Goal: Task Accomplishment & Management: Manage account settings

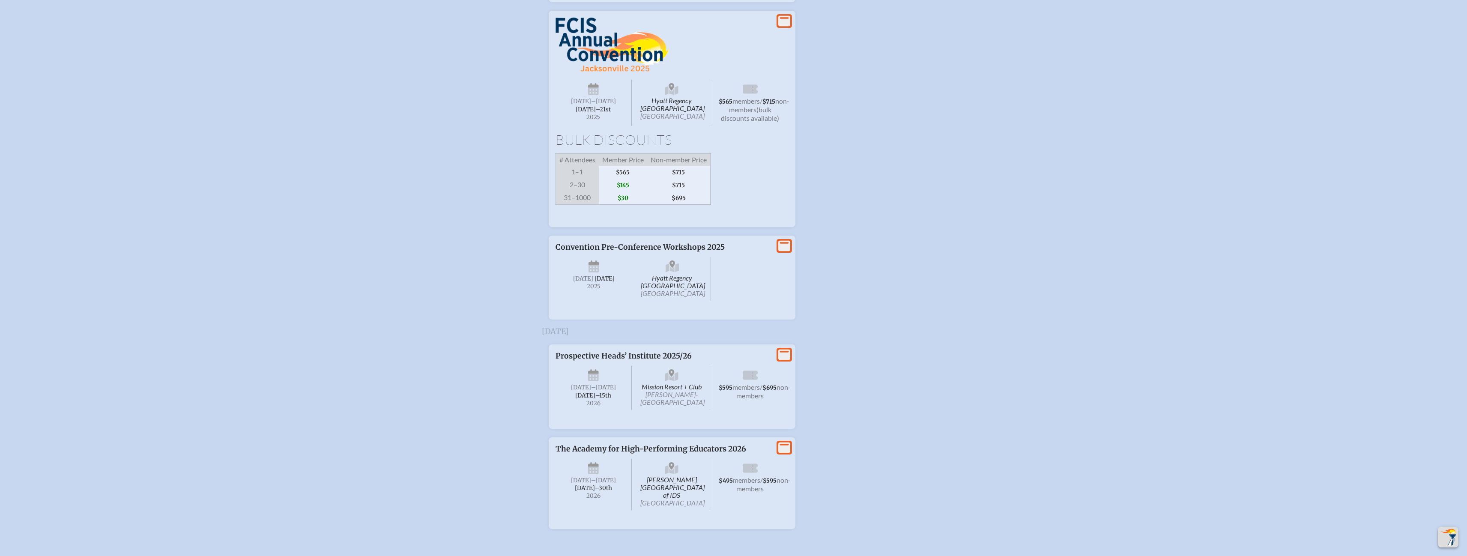
scroll to position [1199, 0]
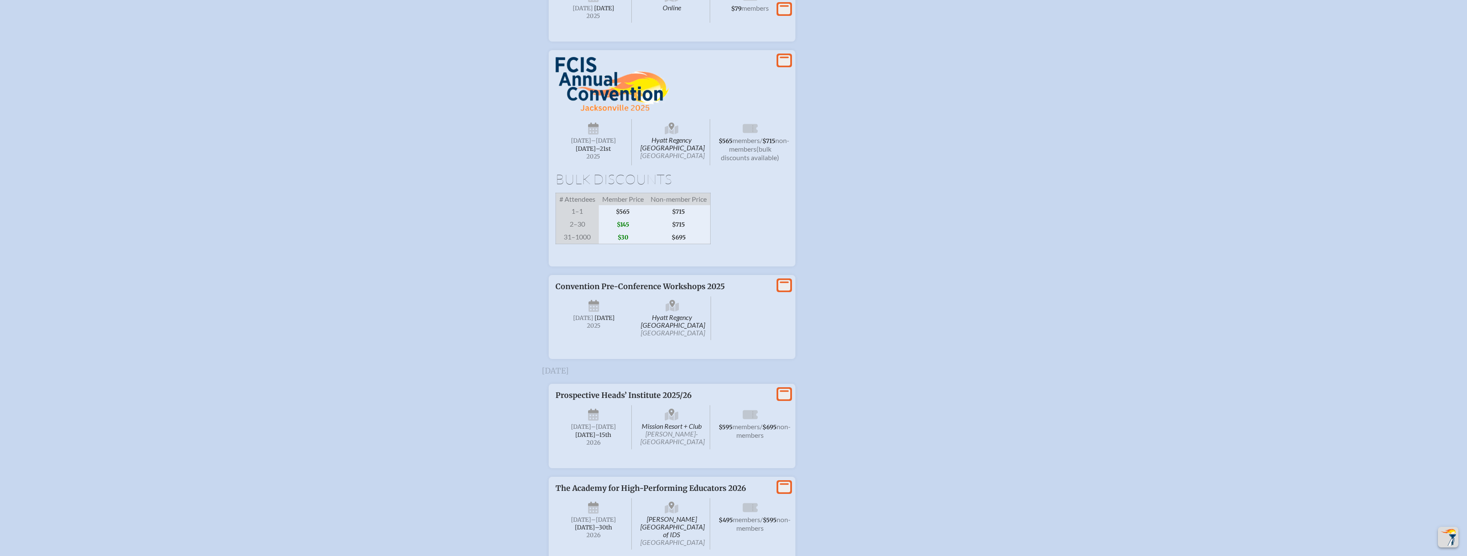
click at [785, 66] on icon "View More" at bounding box center [784, 60] width 12 height 12
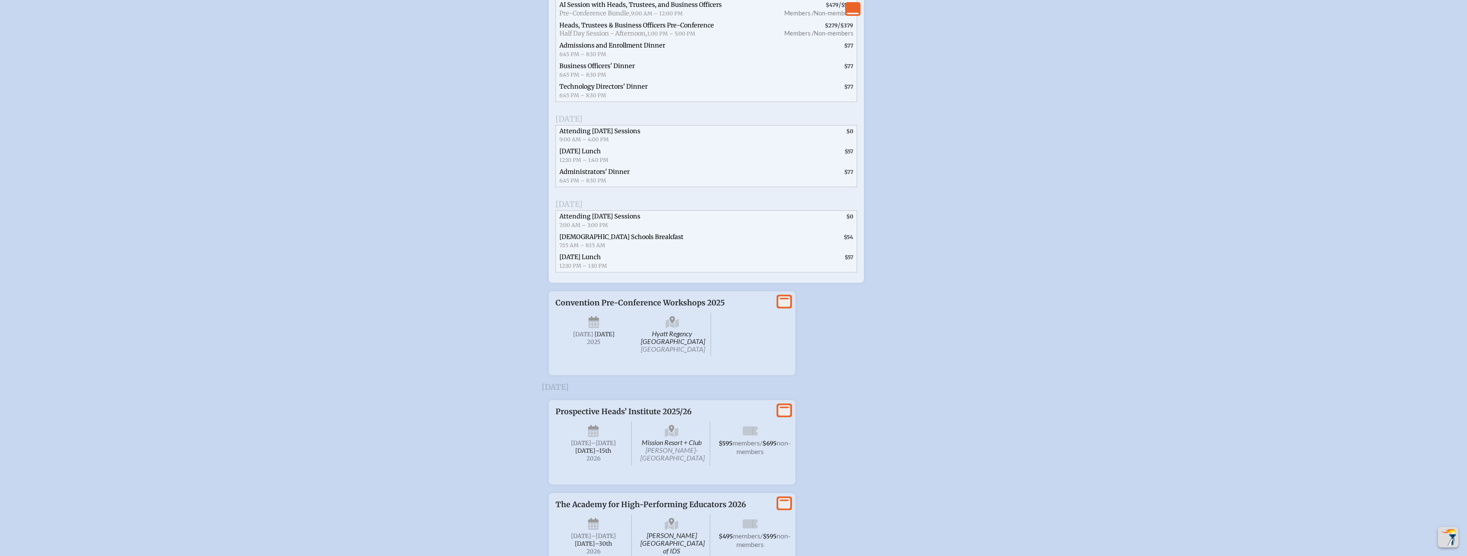
scroll to position [1628, 0]
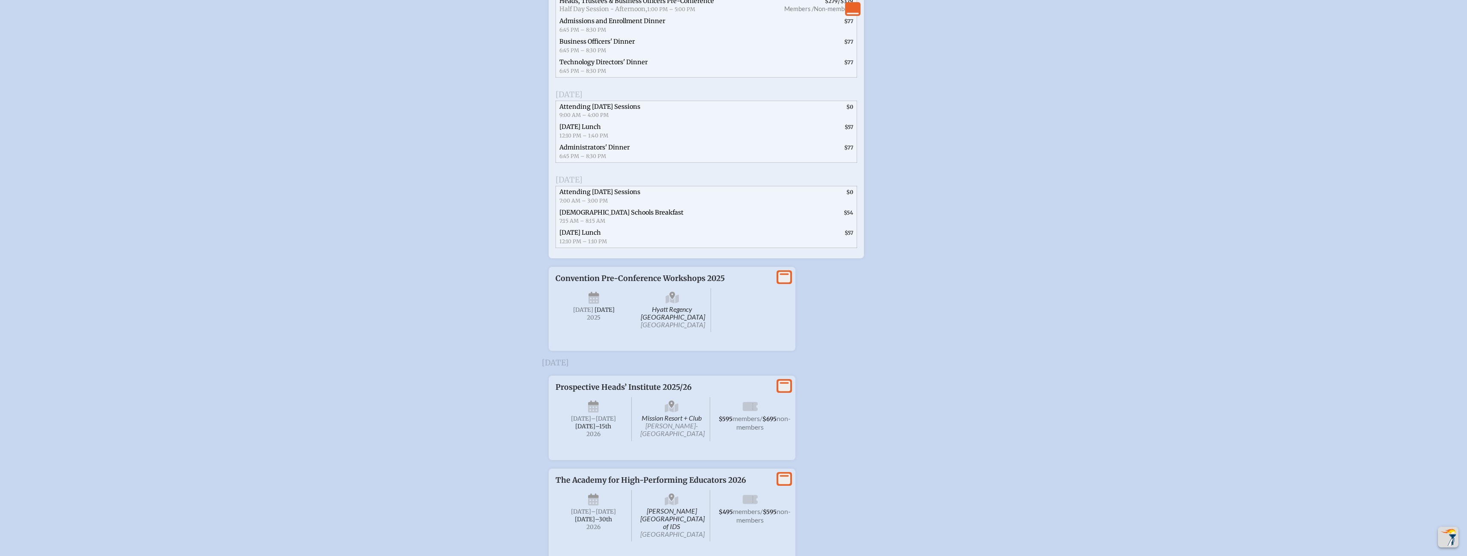
click at [787, 283] on icon at bounding box center [784, 277] width 12 height 11
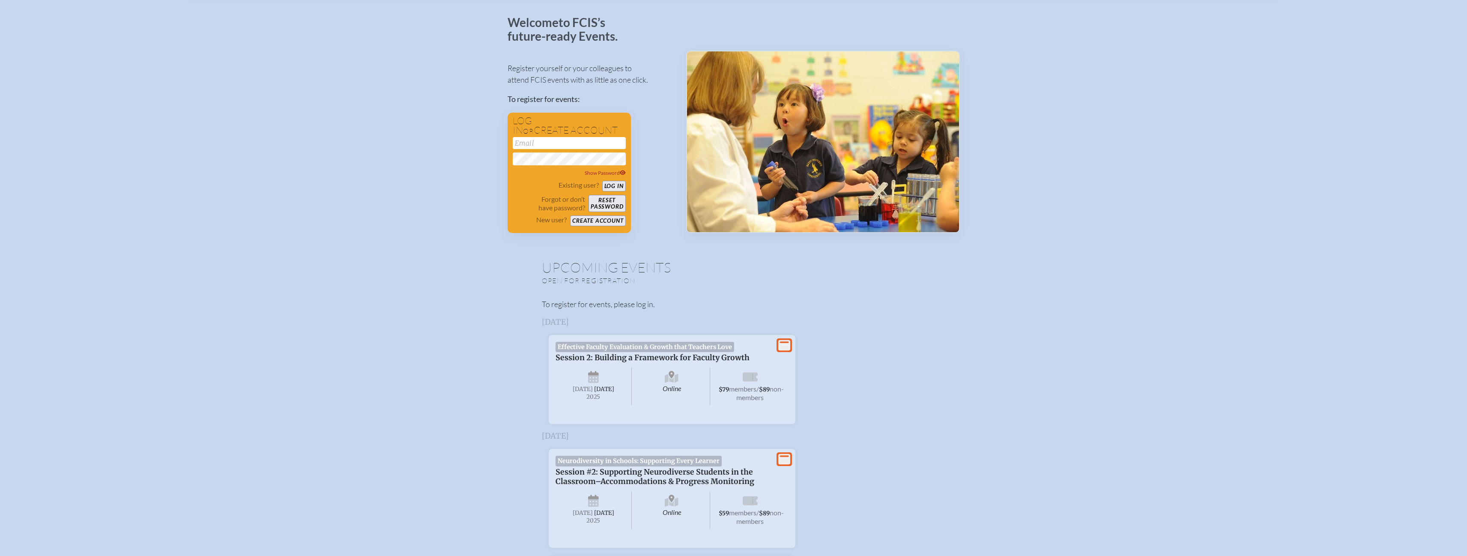
scroll to position [43, 0]
click at [539, 141] on input "email" at bounding box center [569, 143] width 113 height 12
type input "[EMAIL_ADDRESS][DOMAIN_NAME]"
click at [612, 182] on button "Log in" at bounding box center [614, 185] width 24 height 11
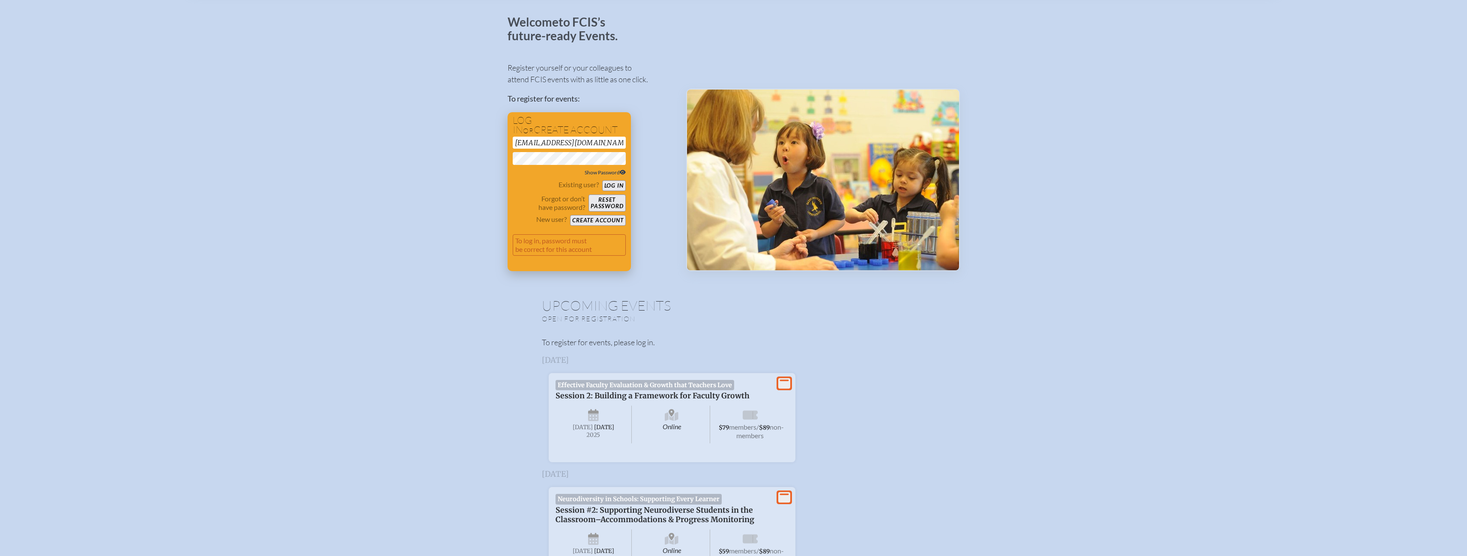
click at [602, 171] on span "Show Password" at bounding box center [605, 172] width 41 height 6
click at [599, 170] on span "Hide Password" at bounding box center [606, 172] width 40 height 6
click at [614, 181] on button "Log in" at bounding box center [614, 185] width 24 height 11
click at [606, 200] on button "Reset password" at bounding box center [607, 202] width 37 height 17
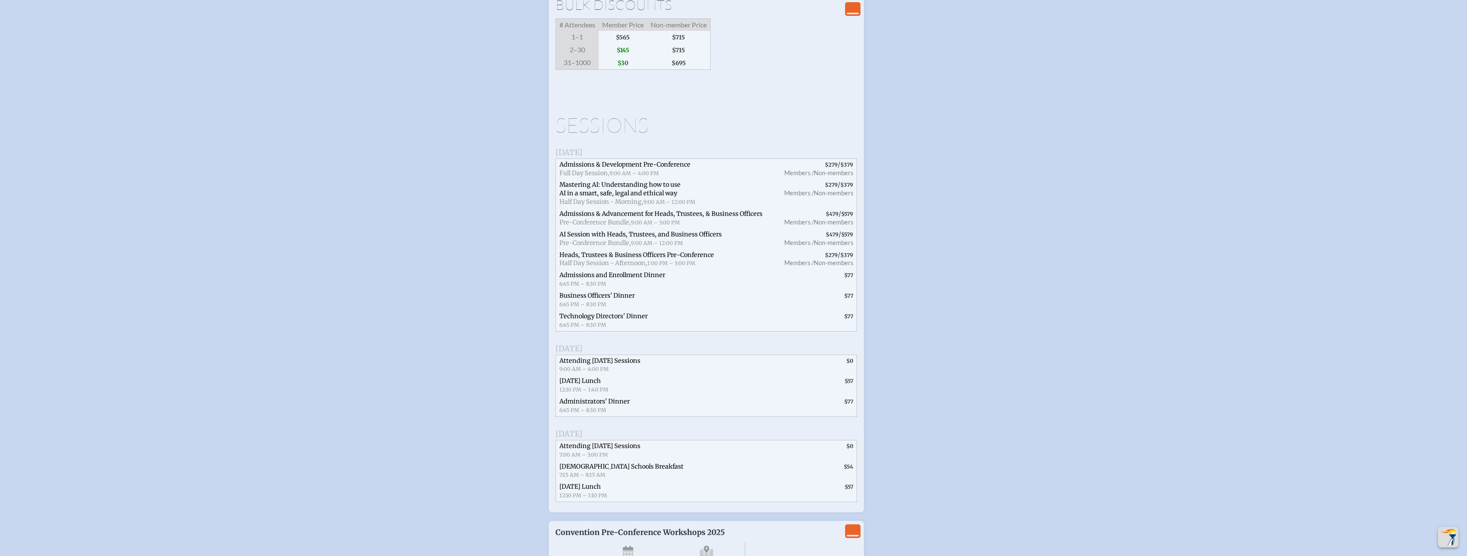
scroll to position [1456, 0]
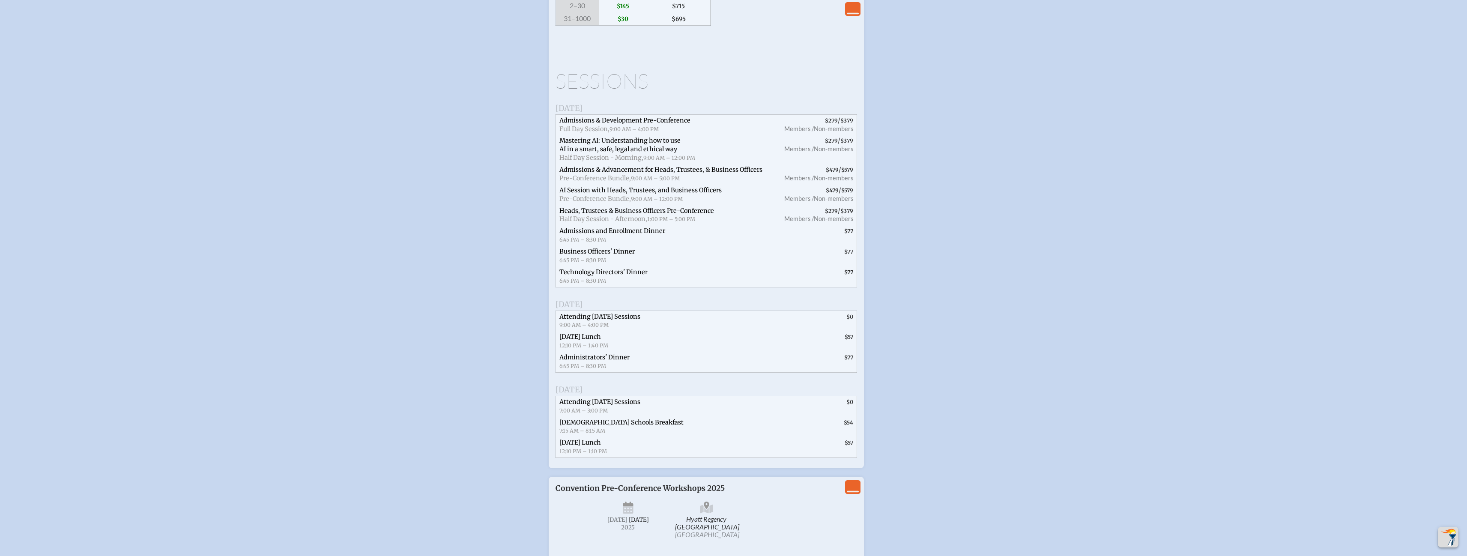
click at [602, 320] on span "Attending [DATE] Sessions" at bounding box center [599, 317] width 81 height 8
click at [594, 341] on span "[DATE] Lunch" at bounding box center [580, 337] width 42 height 8
click at [593, 361] on span "Administrators' Dinner" at bounding box center [594, 357] width 70 height 8
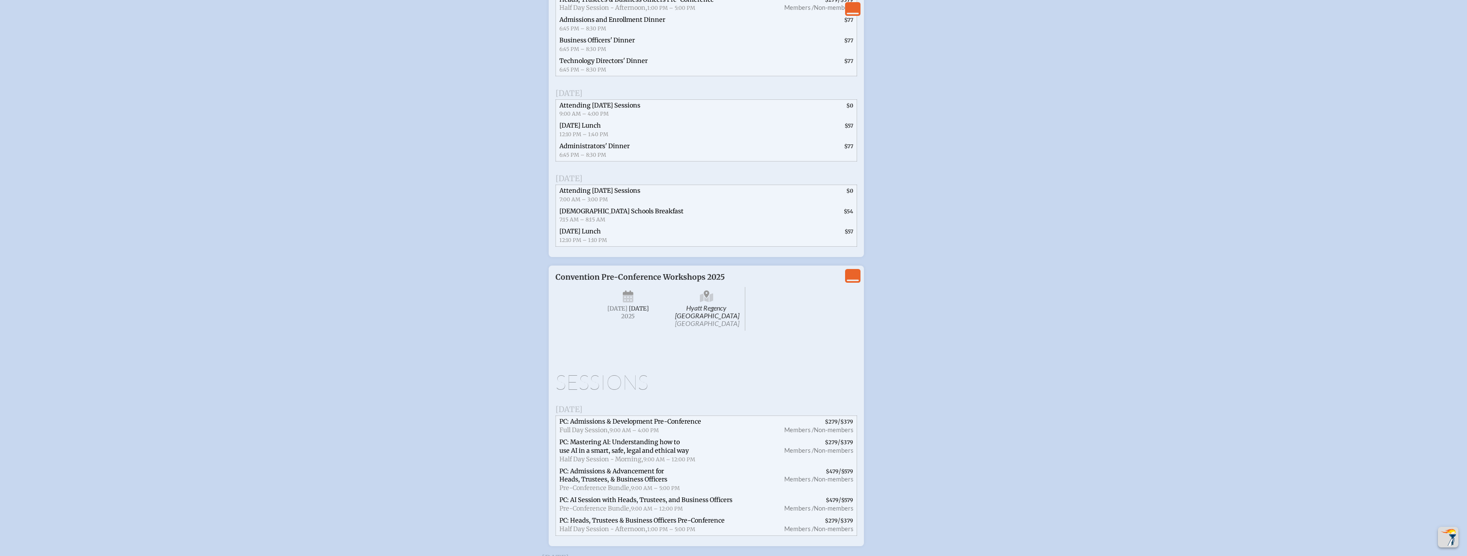
scroll to position [1628, 0]
